Goal: Use online tool/utility: Utilize a website feature to perform a specific function

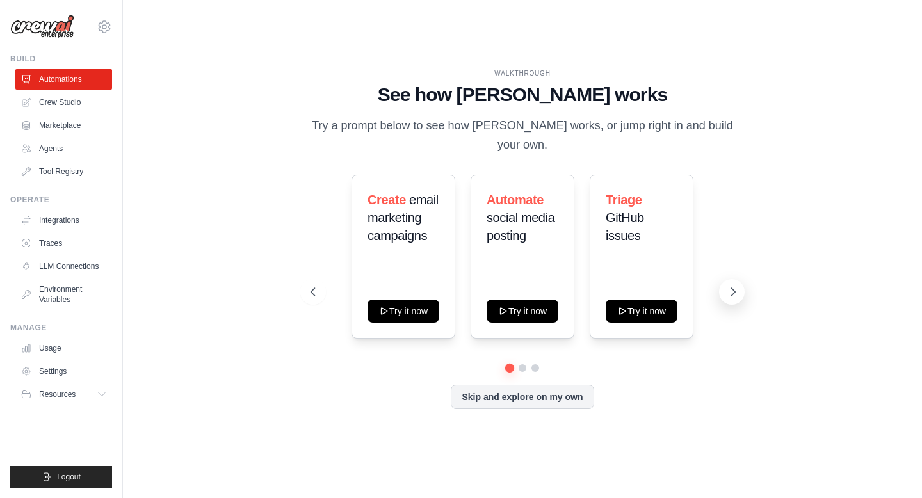
click at [726, 282] on button at bounding box center [732, 292] width 26 height 26
click at [726, 283] on button at bounding box center [732, 292] width 26 height 26
click at [61, 104] on link "Crew Studio" at bounding box center [65, 102] width 97 height 20
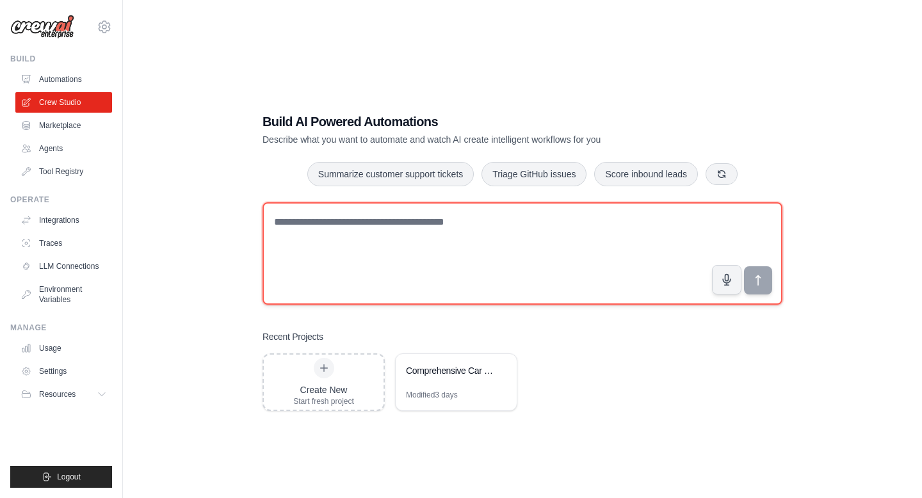
click at [408, 268] on textarea at bounding box center [523, 253] width 520 height 102
type textarea "*"
click at [321, 263] on textarea at bounding box center [523, 253] width 520 height 102
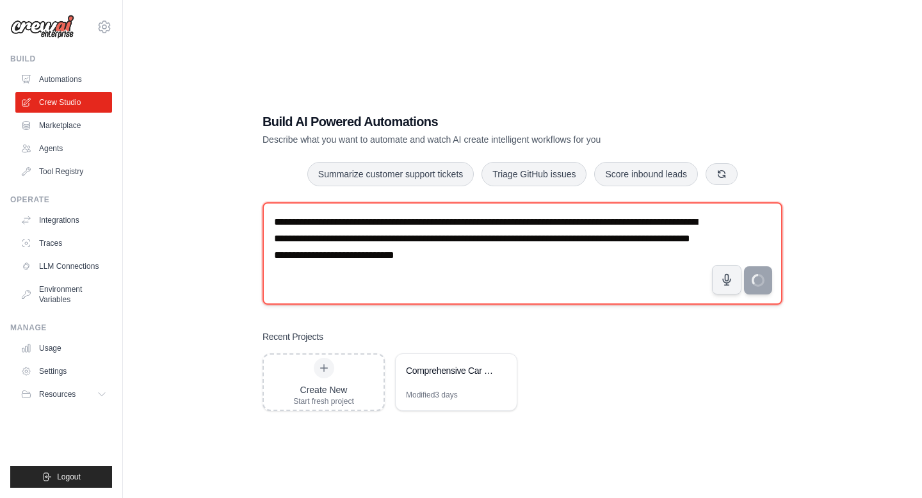
type textarea "**********"
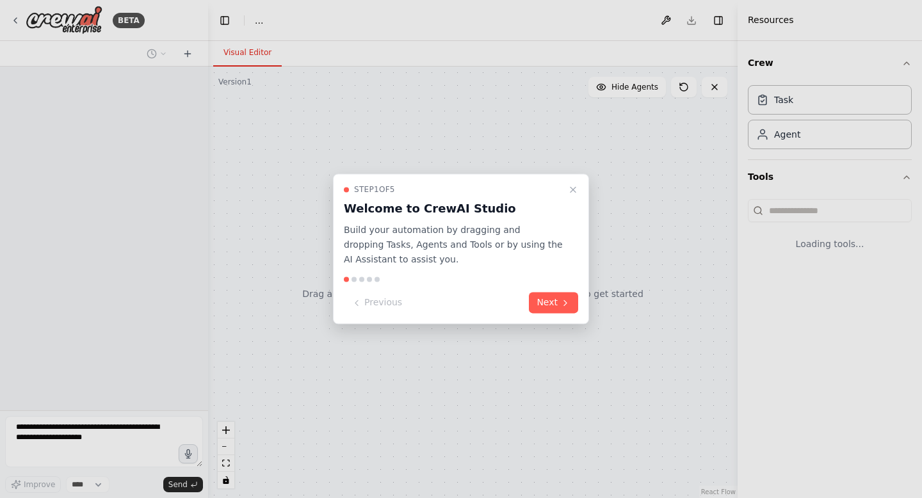
select select "****"
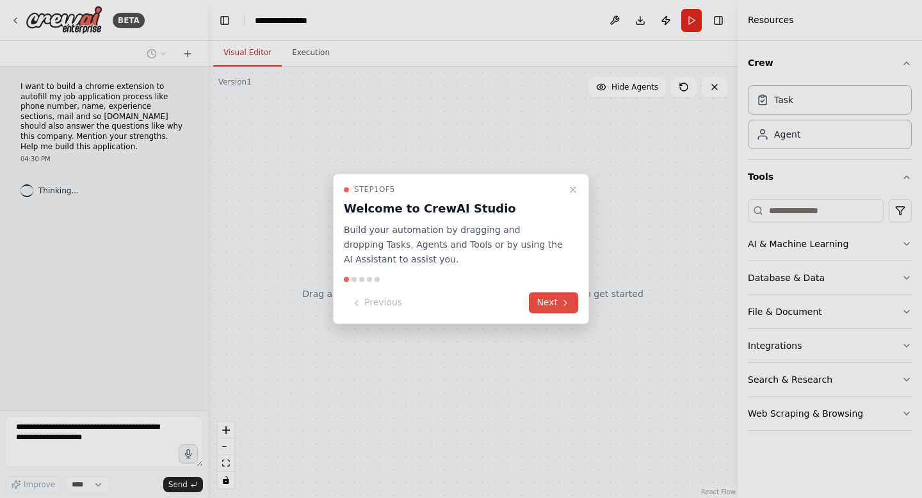
click at [544, 303] on button "Next" at bounding box center [553, 303] width 49 height 21
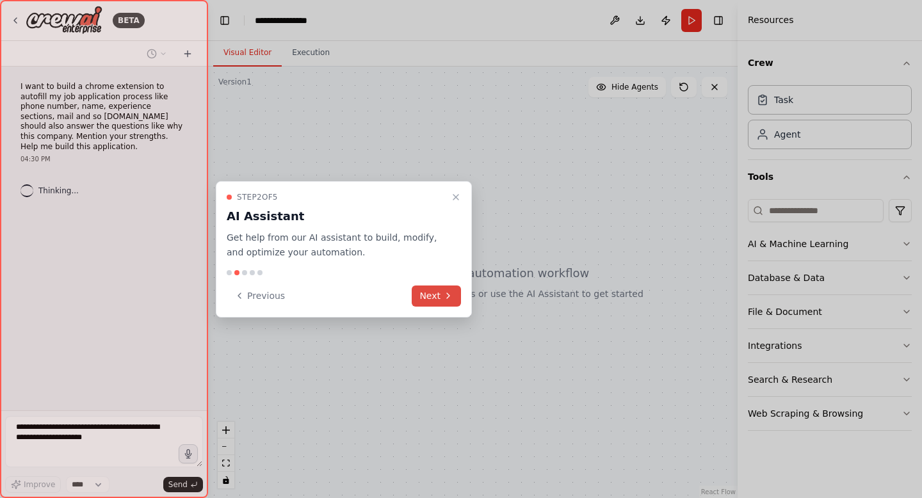
click at [423, 289] on button "Next" at bounding box center [436, 296] width 49 height 21
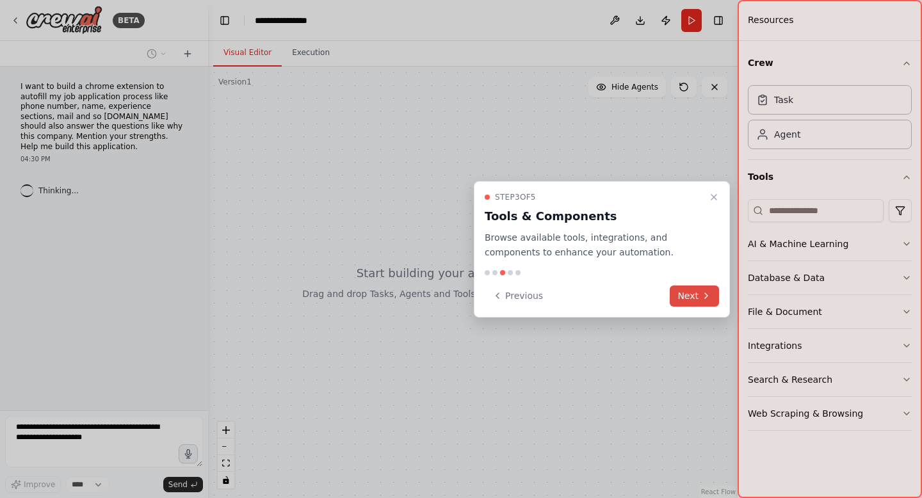
click at [705, 292] on icon at bounding box center [706, 296] width 10 height 10
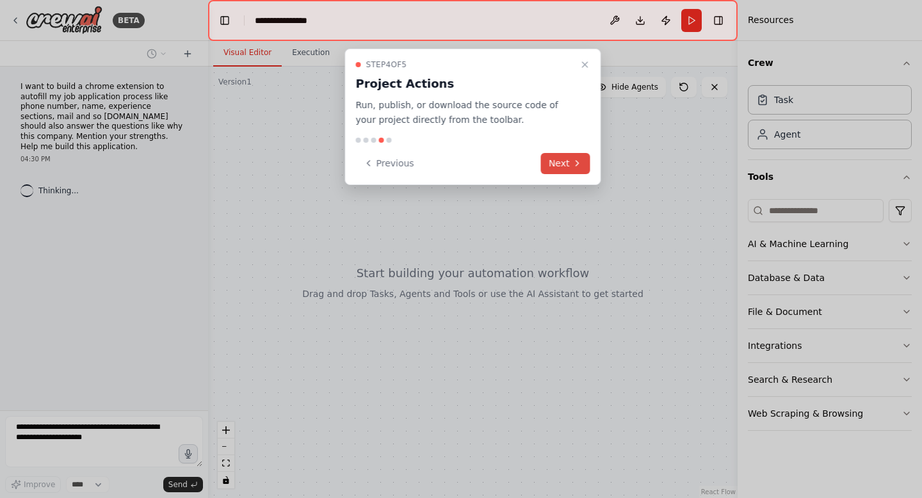
click at [565, 161] on button "Next" at bounding box center [565, 163] width 49 height 21
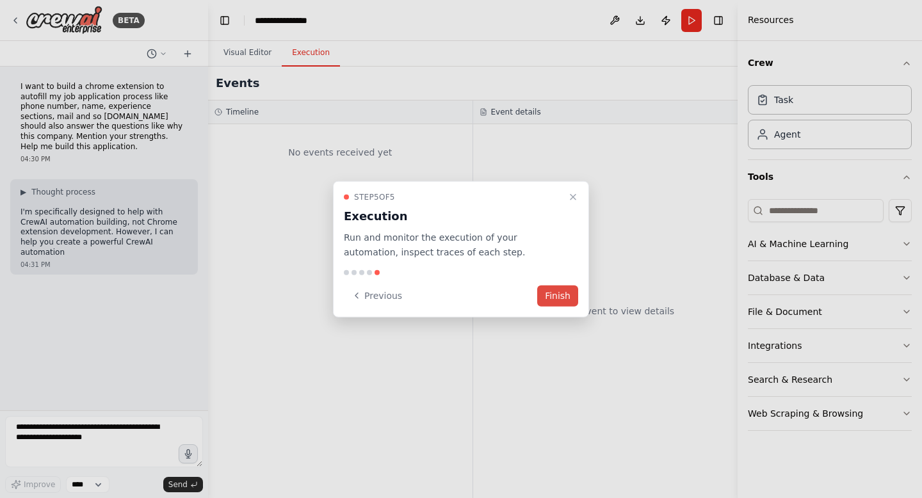
click at [562, 295] on button "Finish" at bounding box center [557, 295] width 41 height 21
